Goal: Task Accomplishment & Management: Manage account settings

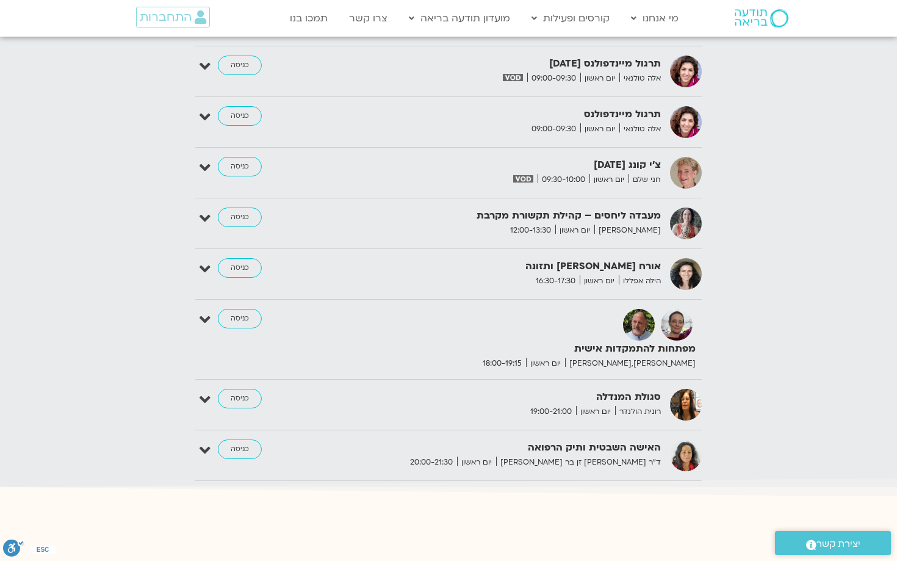
scroll to position [1936, 0]
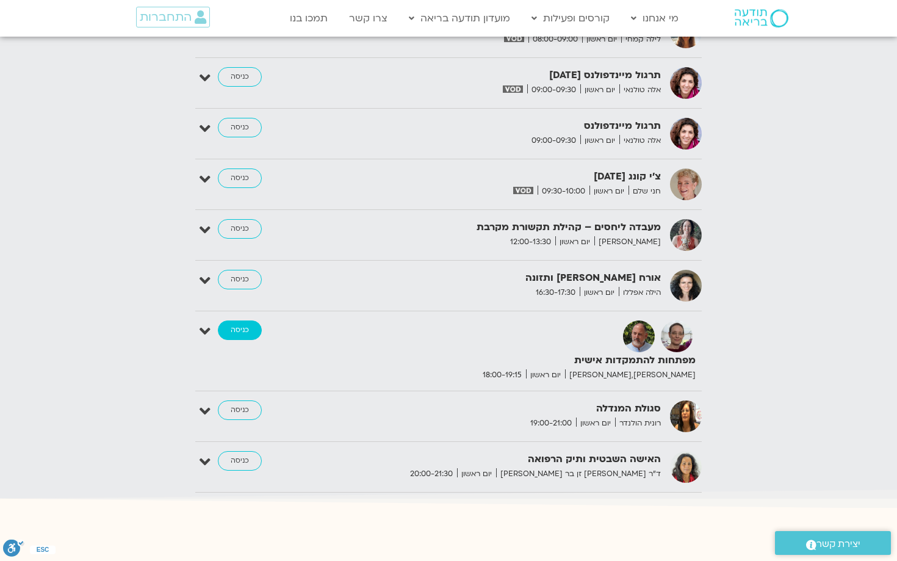
click at [237, 322] on link "כניסה" at bounding box center [240, 330] width 44 height 20
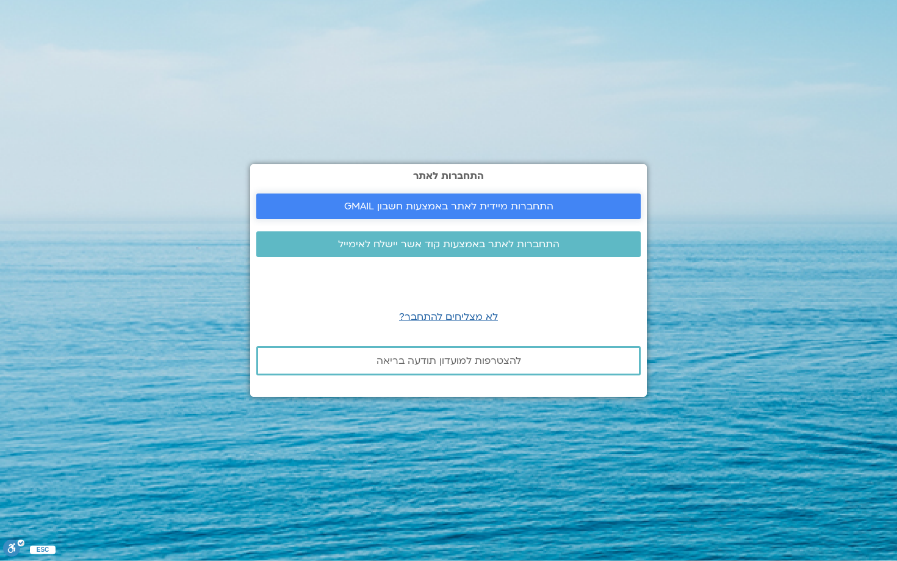
click at [415, 206] on span "התחברות מיידית לאתר באמצעות חשבון GMAIL" at bounding box center [448, 206] width 209 height 11
